Goal: Find specific page/section: Find specific page/section

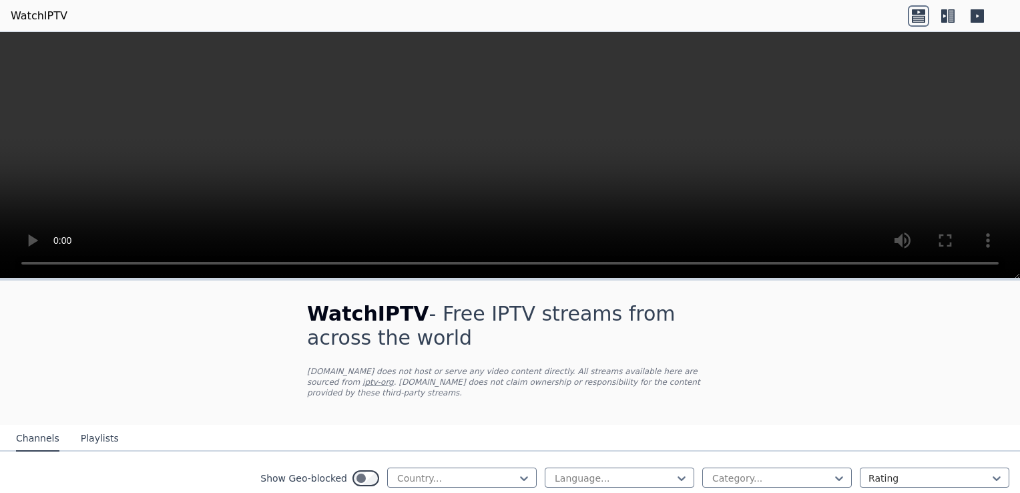
click at [36, 15] on link "WatchIPTV" at bounding box center [39, 16] width 57 height 16
click at [38, 13] on link "WatchIPTV" at bounding box center [39, 16] width 57 height 16
click at [28, 19] on link "WatchIPTV" at bounding box center [39, 16] width 57 height 16
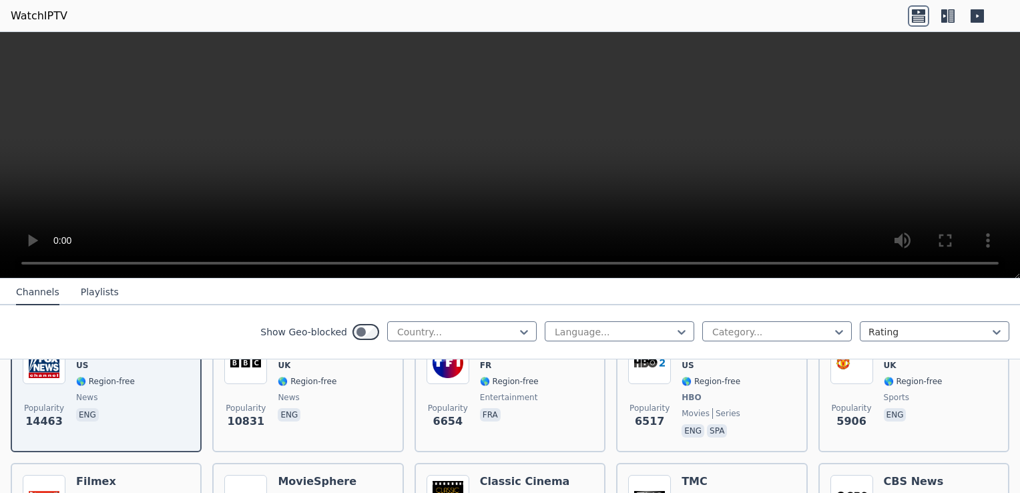
scroll to position [374, 0]
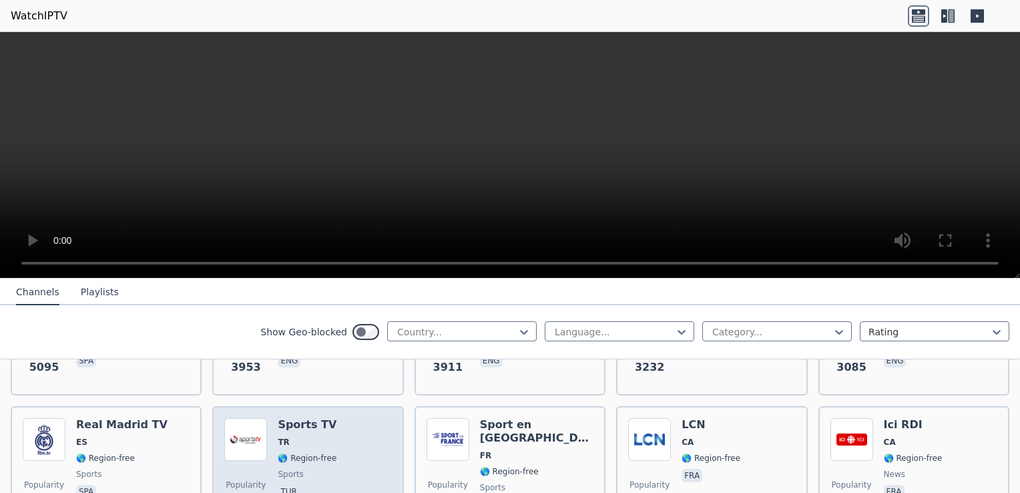
click at [307, 437] on span "TR" at bounding box center [307, 442] width 59 height 11
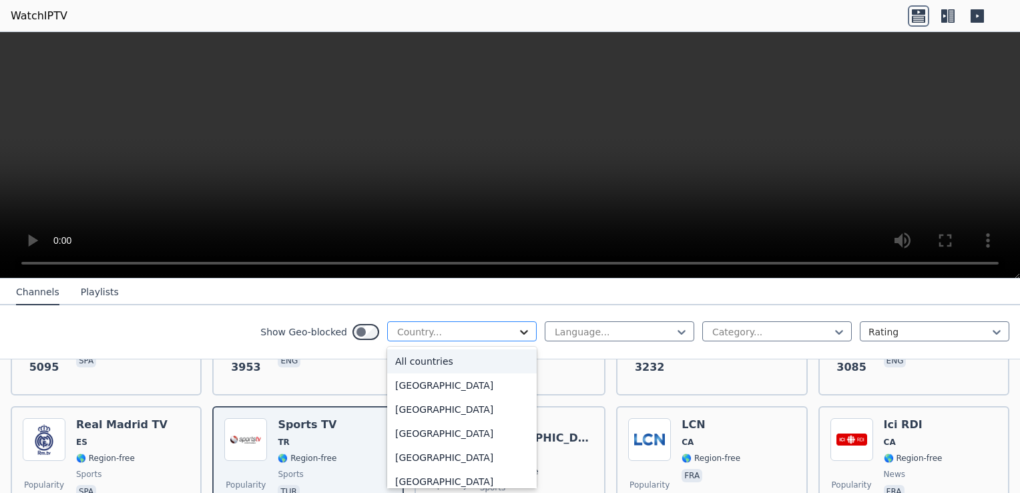
click at [517, 334] on icon at bounding box center [523, 331] width 13 height 13
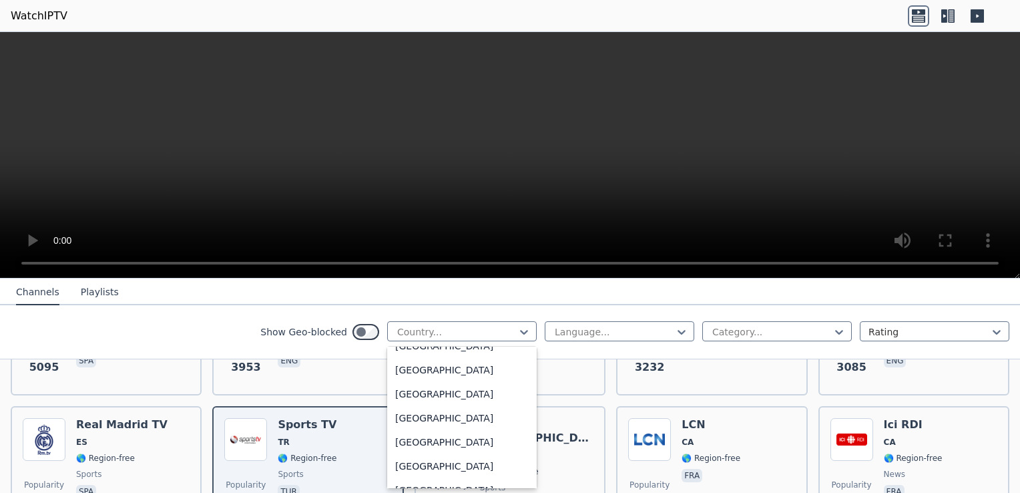
scroll to position [3330, 0]
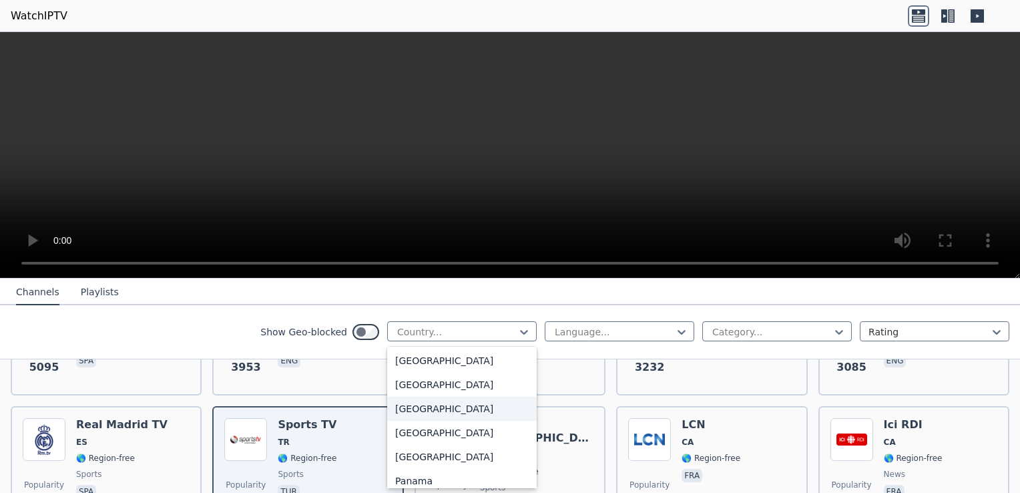
click at [511, 404] on div "[GEOGRAPHIC_DATA]" at bounding box center [462, 408] width 150 height 24
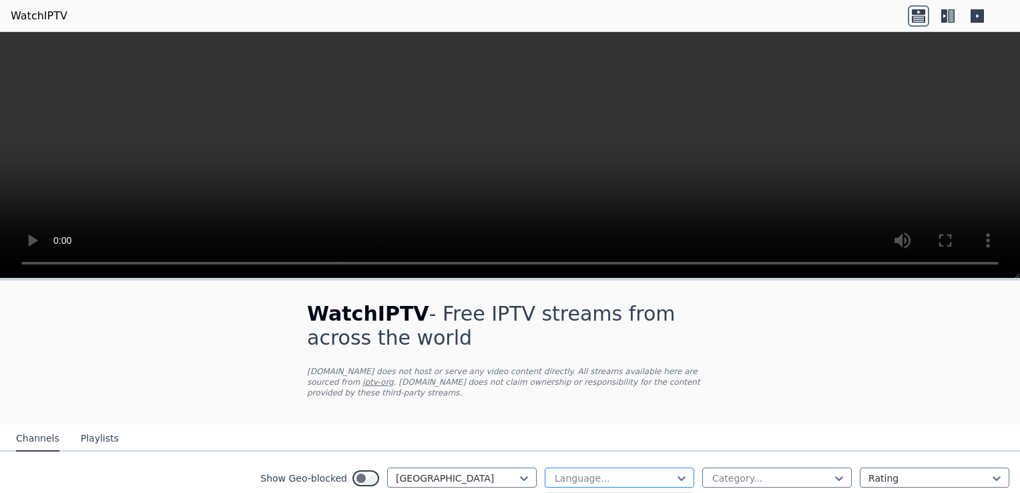
click at [582, 467] on div "Language..." at bounding box center [620, 477] width 150 height 20
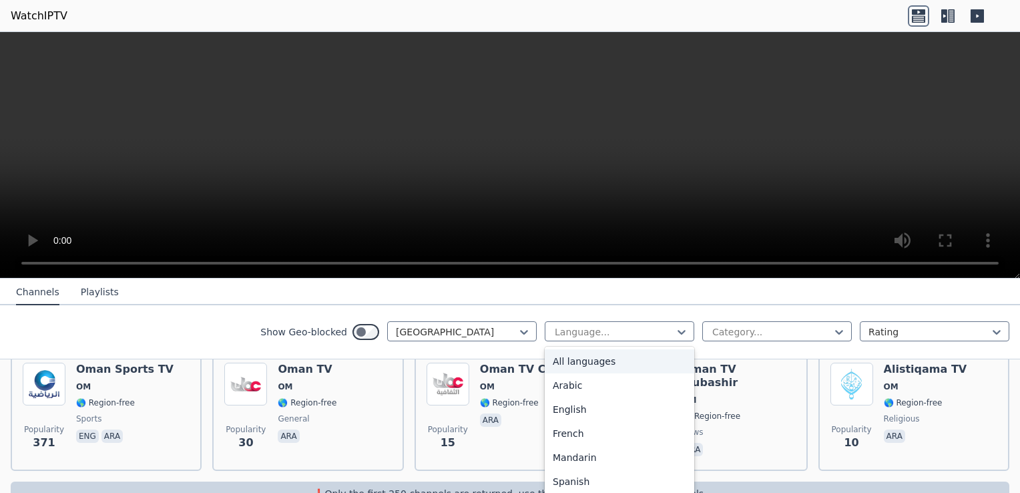
scroll to position [187, 0]
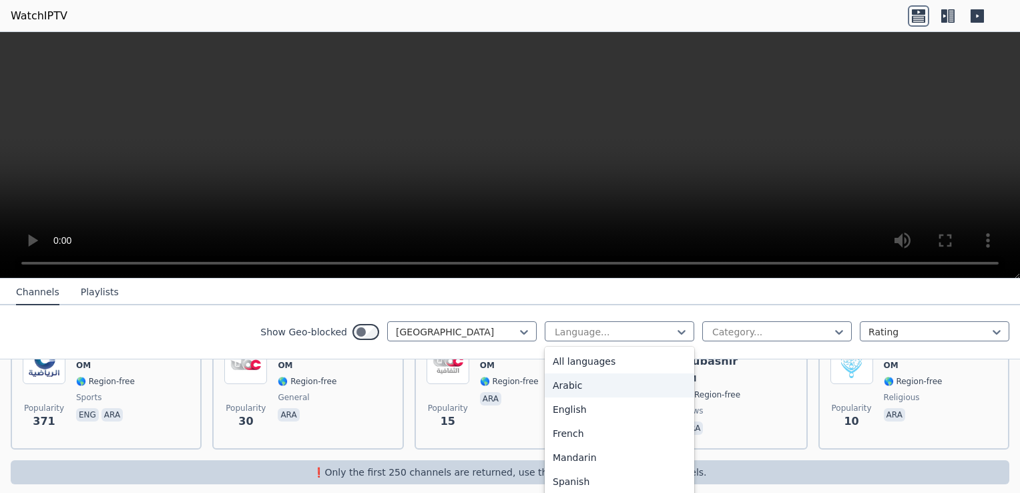
click at [625, 389] on div "Arabic" at bounding box center [620, 385] width 150 height 24
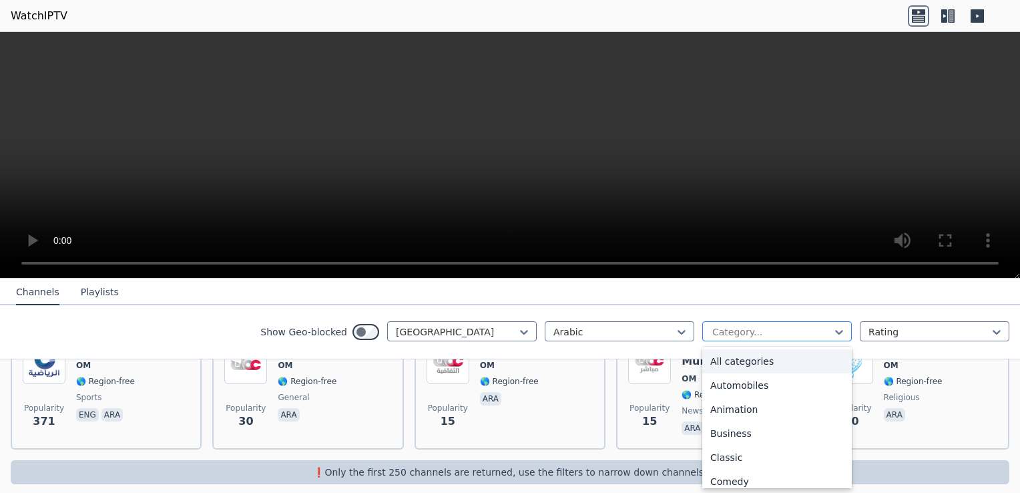
click at [724, 335] on div at bounding box center [771, 331] width 121 height 13
click at [735, 357] on div "All categories" at bounding box center [777, 361] width 150 height 24
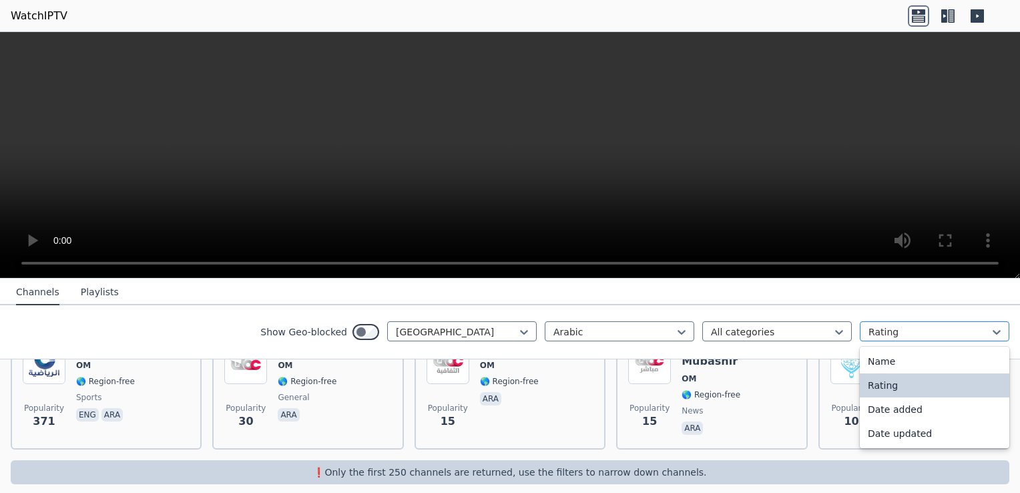
click at [868, 334] on div at bounding box center [928, 331] width 121 height 13
click at [867, 354] on div "Name" at bounding box center [935, 361] width 150 height 24
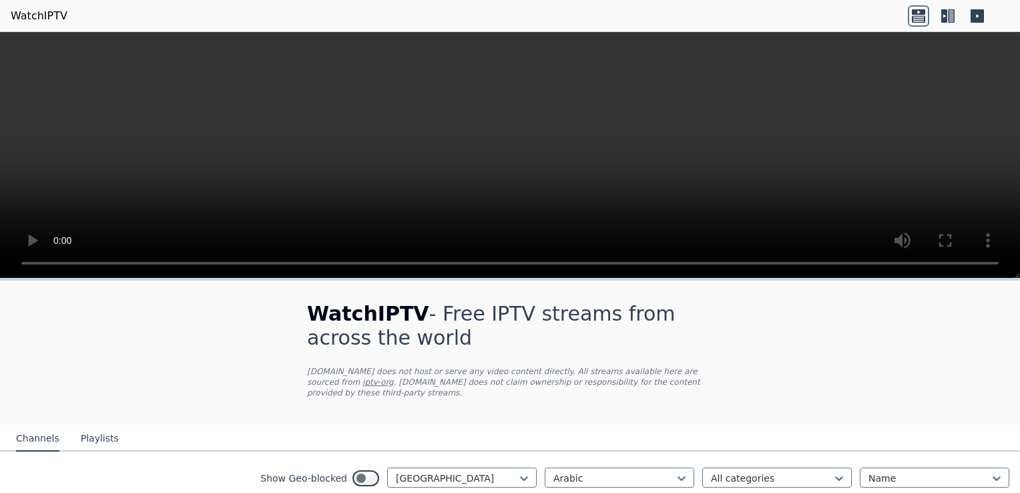
click at [39, 17] on link "WatchIPTV" at bounding box center [39, 16] width 57 height 16
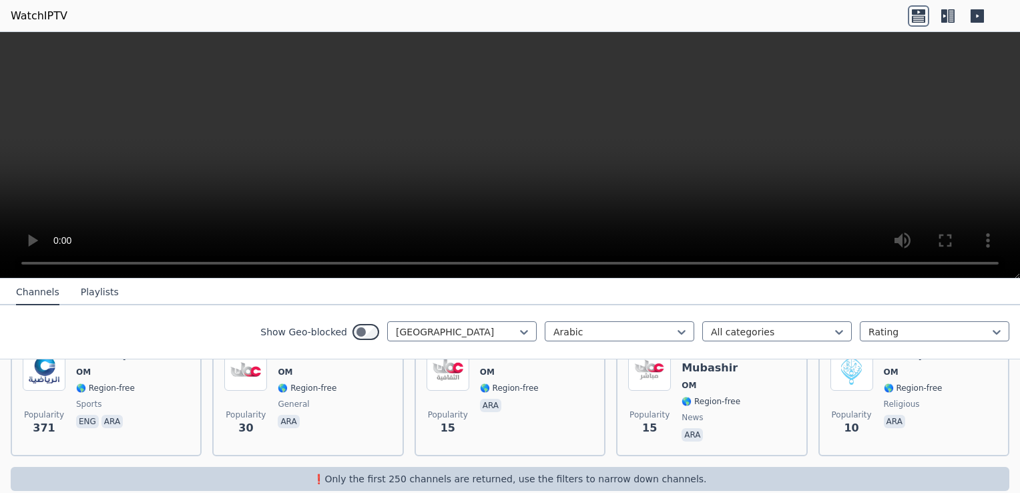
scroll to position [187, 0]
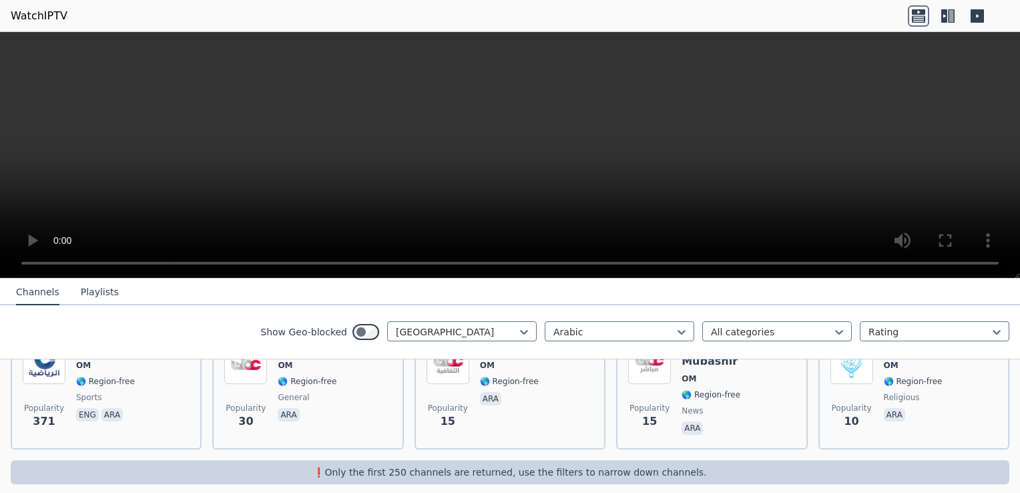
click at [35, 296] on button "Channels" at bounding box center [37, 292] width 43 height 25
click at [913, 17] on icon at bounding box center [918, 15] width 21 height 21
click at [950, 15] on icon at bounding box center [951, 15] width 7 height 13
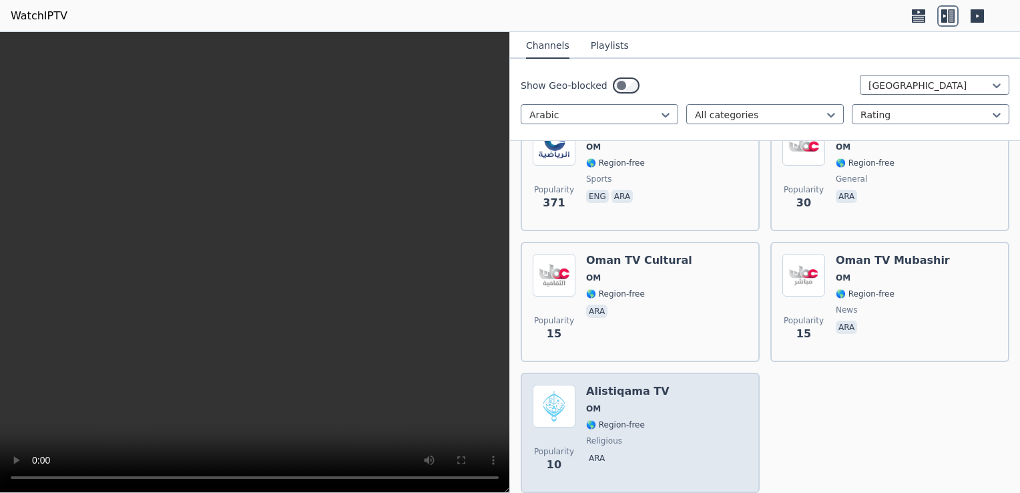
click at [591, 384] on h6 "Alistiqama TV" at bounding box center [627, 390] width 83 height 13
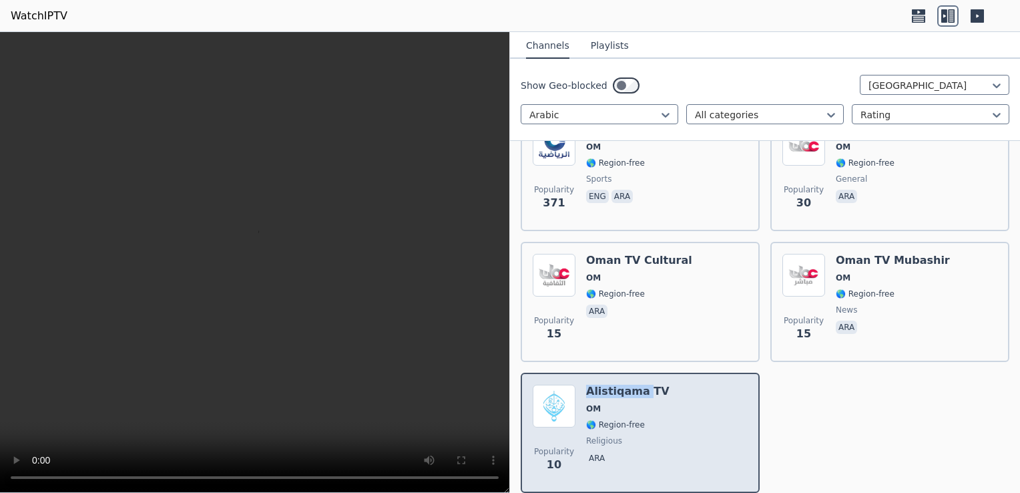
click at [591, 384] on h6 "Alistiqama TV" at bounding box center [627, 390] width 83 height 13
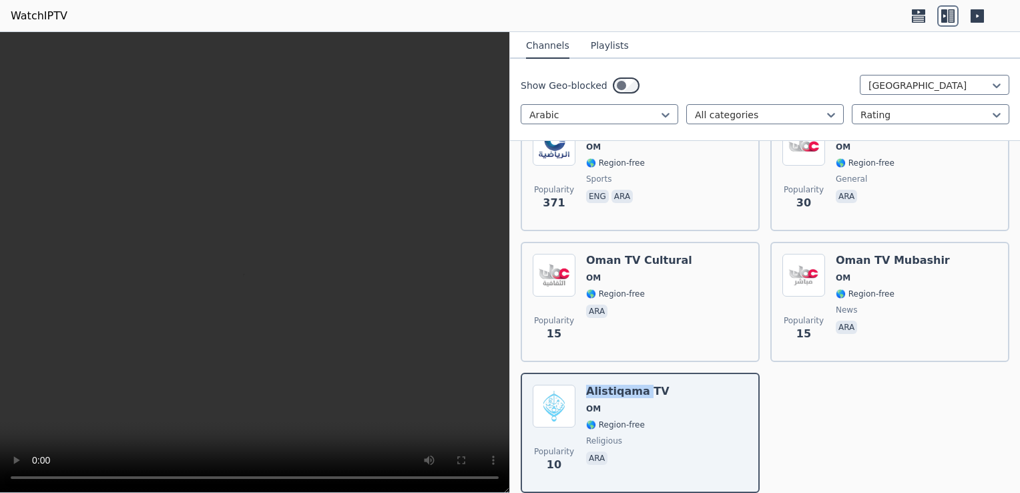
scroll to position [0, 0]
